Goal: Transaction & Acquisition: Purchase product/service

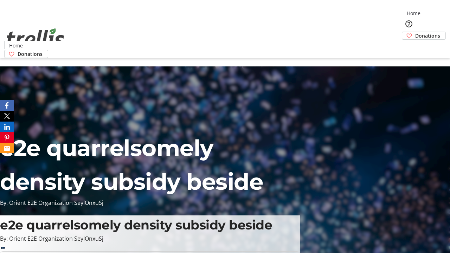
click at [415, 32] on span "Donations" at bounding box center [427, 35] width 25 height 7
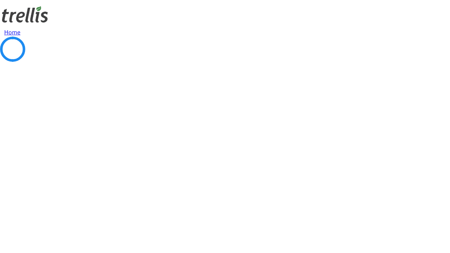
select select "CA"
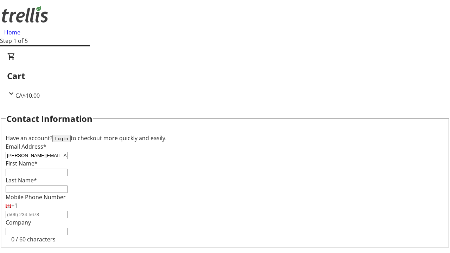
type input "[PERSON_NAME][EMAIL_ADDRESS][PERSON_NAME][DOMAIN_NAME]"
type input "[PERSON_NAME]"
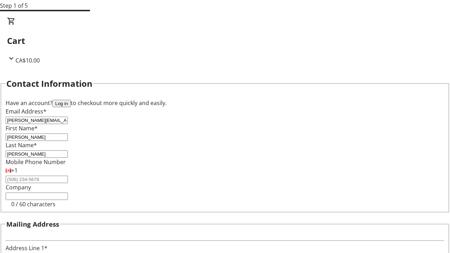
type input "[STREET_ADDRESS][PERSON_NAME]"
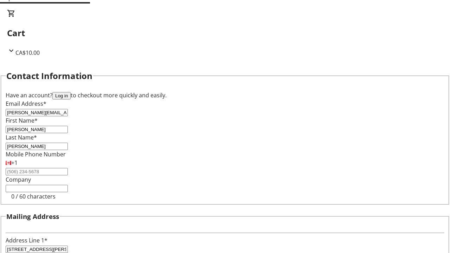
type input "Kelowna"
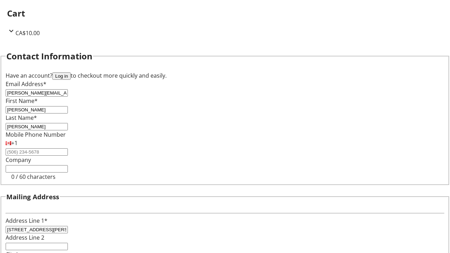
select select "BC"
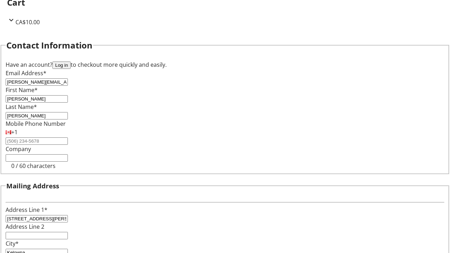
type input "Kelowna"
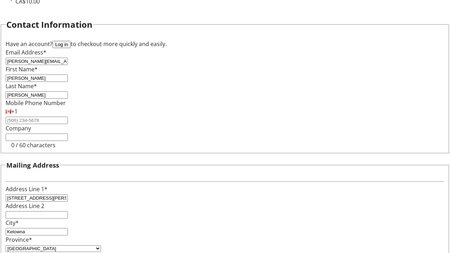
type input "V1Y 0C2"
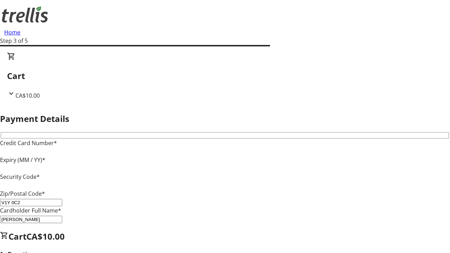
type input "V1Y 0C2"
